Goal: Task Accomplishment & Management: Use online tool/utility

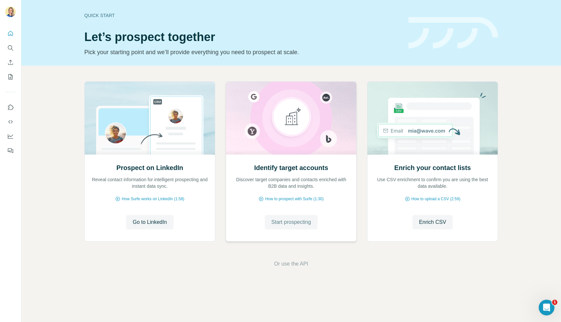
click at [291, 225] on span "Start prospecting" at bounding box center [291, 222] width 40 height 8
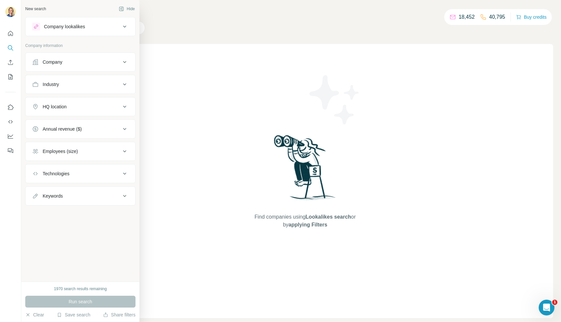
click at [62, 30] on div "Company lookalikes" at bounding box center [76, 27] width 89 height 8
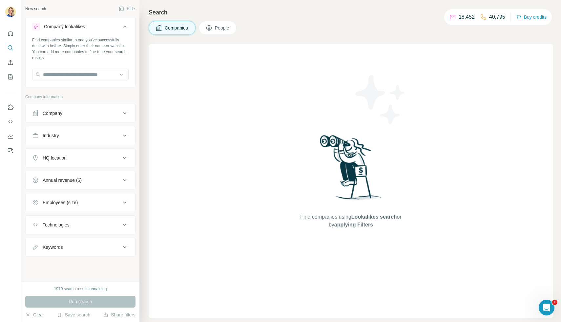
click at [61, 115] on div "Company" at bounding box center [53, 113] width 20 height 7
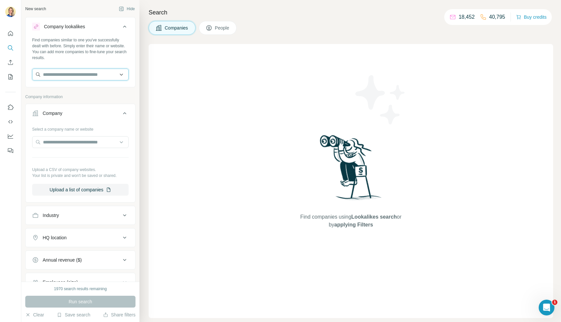
click at [49, 76] on input "text" at bounding box center [80, 75] width 97 height 12
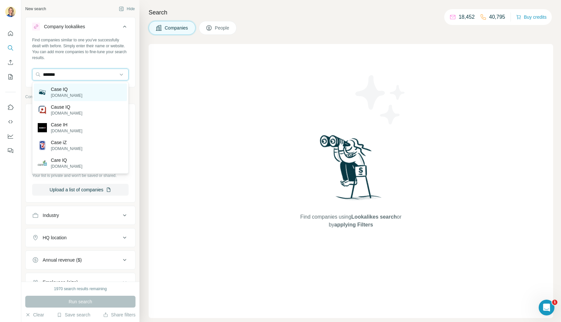
type input "*******"
click at [68, 93] on p "[DOMAIN_NAME]" at bounding box center [67, 96] width 32 height 6
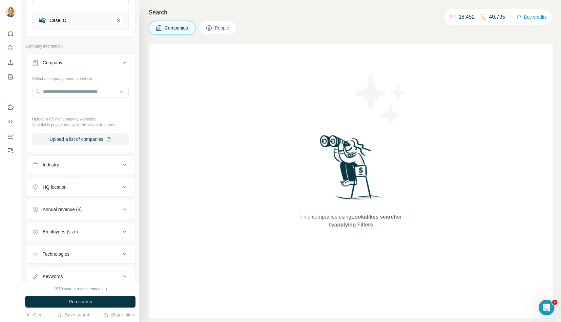
scroll to position [99, 0]
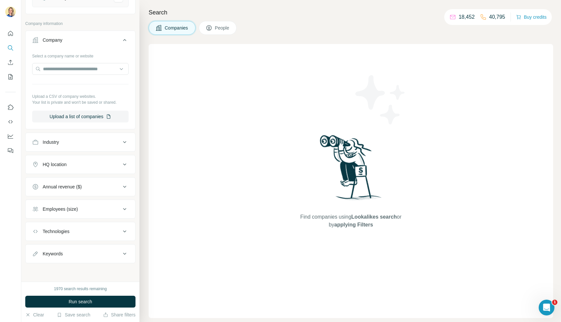
click at [62, 162] on div "HQ location" at bounding box center [55, 164] width 24 height 7
click at [58, 183] on input "text" at bounding box center [80, 181] width 97 height 12
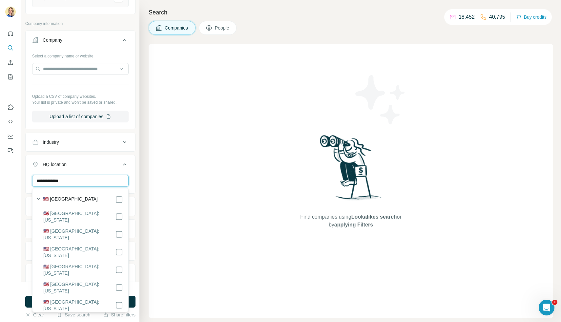
type input "**********"
click at [153, 195] on div "Find companies using Lookalikes search or by applying Filters" at bounding box center [351, 181] width 405 height 274
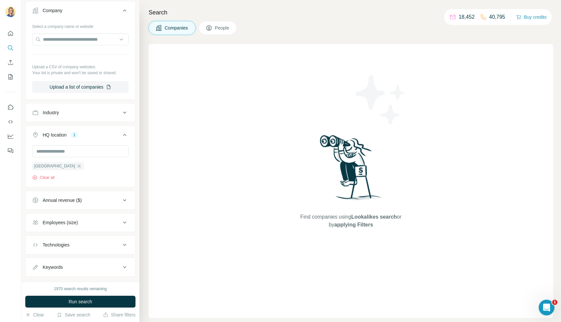
scroll to position [142, 0]
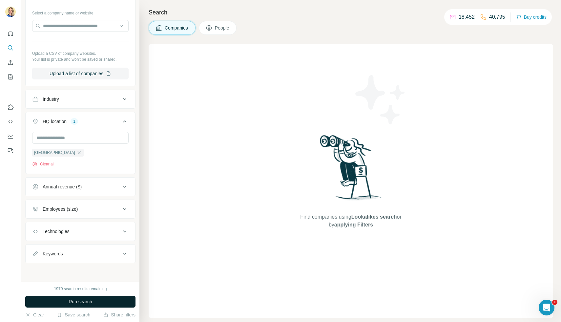
click at [70, 302] on span "Run search" at bounding box center [81, 301] width 24 height 7
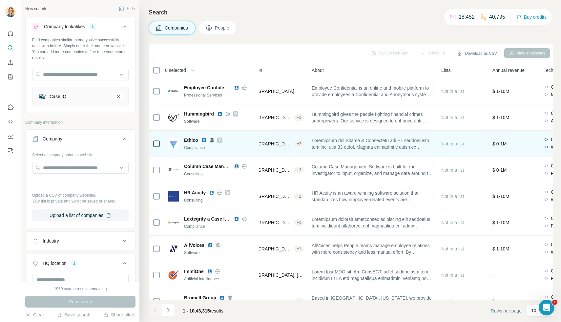
scroll to position [0, 0]
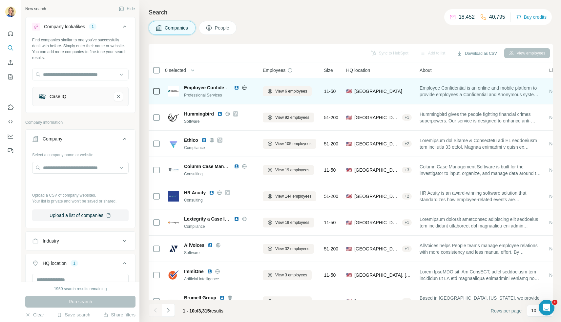
click at [152, 92] on td at bounding box center [157, 91] width 16 height 26
click at [285, 94] on span "View 6 employees" at bounding box center [291, 91] width 32 height 6
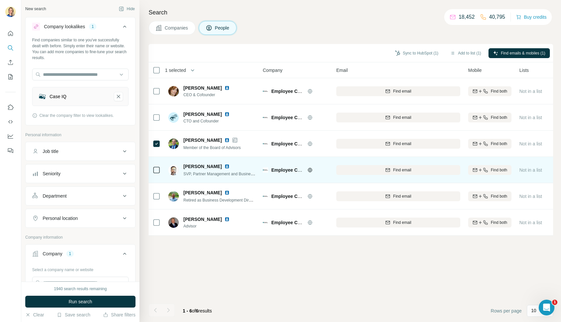
click at [152, 168] on td at bounding box center [157, 170] width 16 height 26
click at [155, 165] on div at bounding box center [157, 170] width 8 height 18
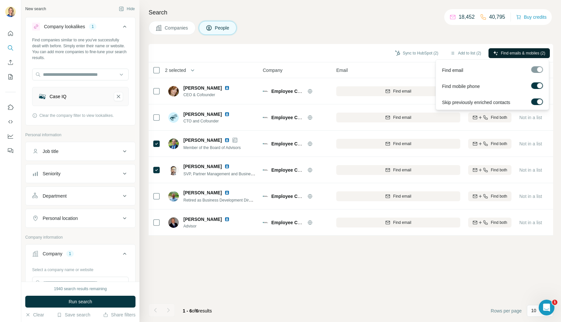
click at [510, 53] on span "Find emails & mobiles (2)" at bounding box center [523, 53] width 44 height 6
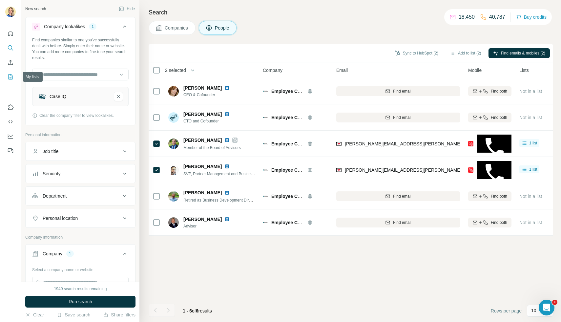
click at [9, 79] on icon "My lists" at bounding box center [10, 77] width 7 height 7
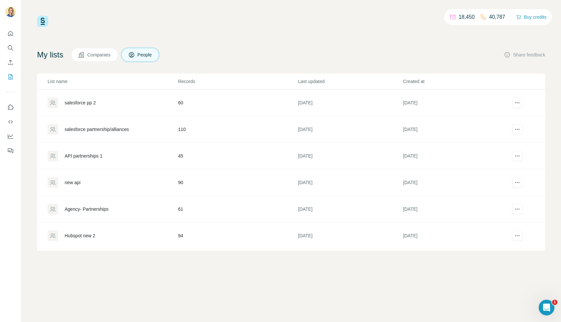
scroll to position [3, 0]
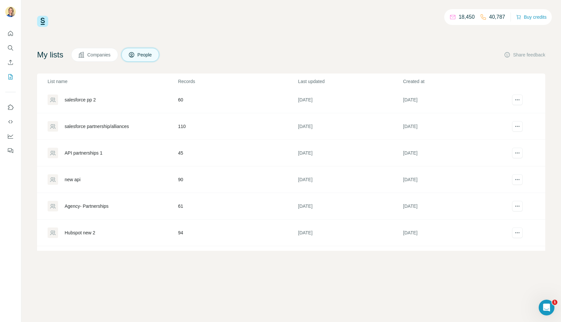
click at [74, 182] on div "new api" at bounding box center [73, 179] width 16 height 7
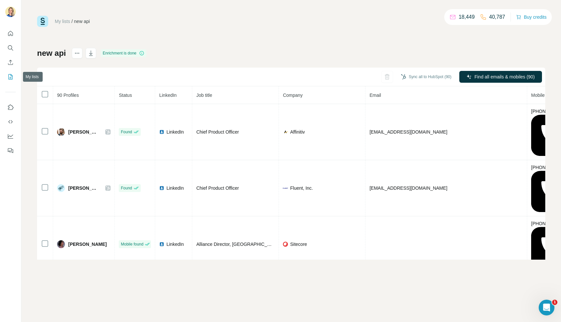
click at [9, 75] on icon "My lists" at bounding box center [10, 77] width 7 height 7
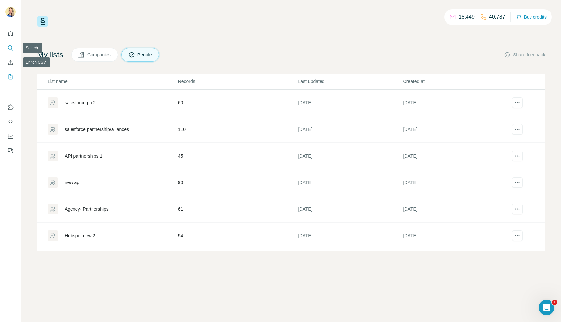
click at [8, 49] on icon "Search" at bounding box center [10, 48] width 7 height 7
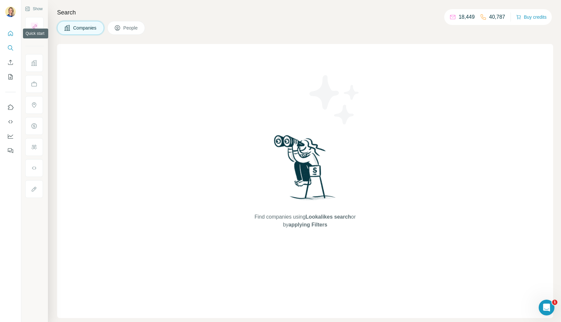
click at [12, 34] on icon "Quick start" at bounding box center [10, 33] width 7 height 7
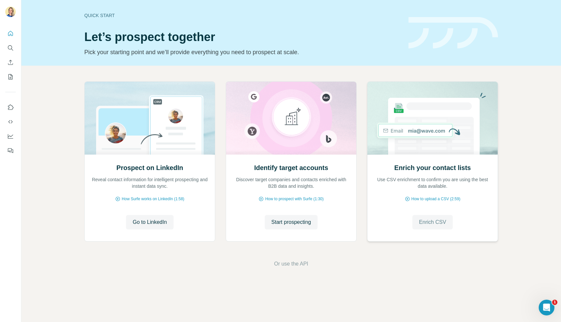
click at [429, 220] on span "Enrich CSV" at bounding box center [432, 222] width 27 height 8
